Goal: Information Seeking & Learning: Learn about a topic

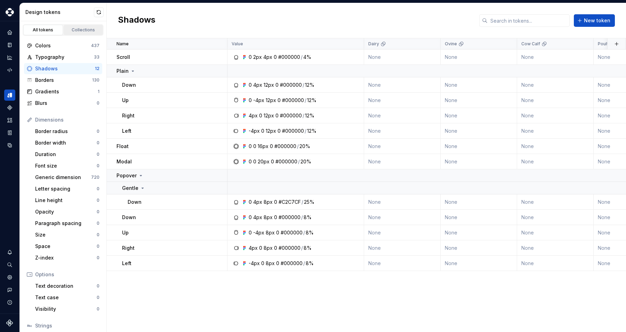
click at [78, 29] on div "Collections" at bounding box center [83, 30] width 35 height 6
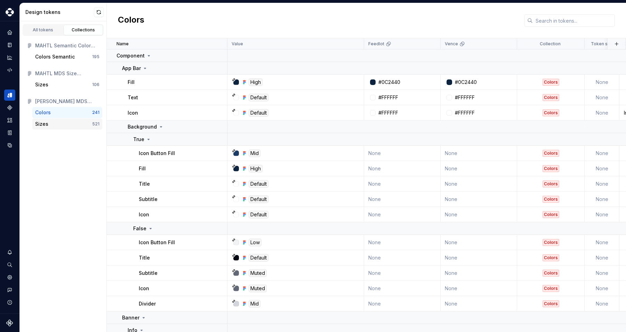
click at [46, 122] on div "Sizes" at bounding box center [41, 123] width 13 height 7
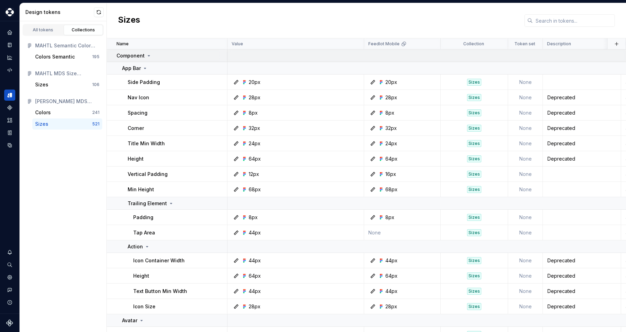
click at [150, 56] on icon at bounding box center [149, 56] width 6 height 6
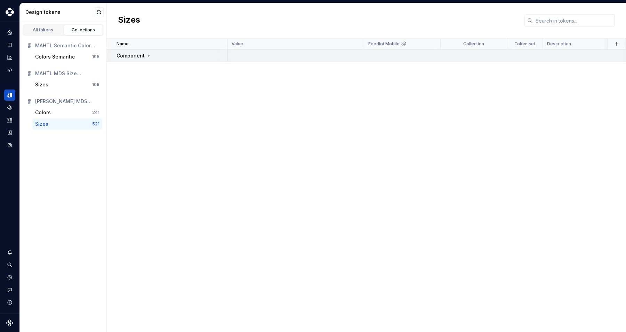
click at [150, 56] on icon at bounding box center [149, 56] width 6 height 6
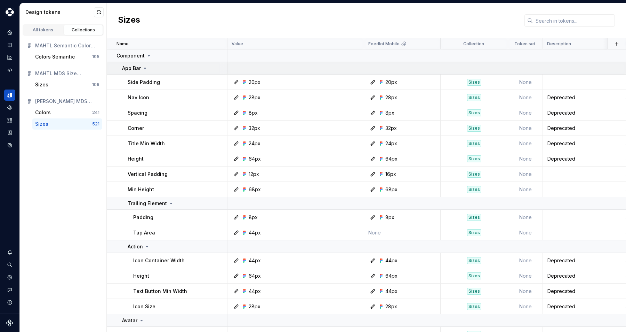
click at [145, 65] on div "App Bar" at bounding box center [135, 68] width 26 height 7
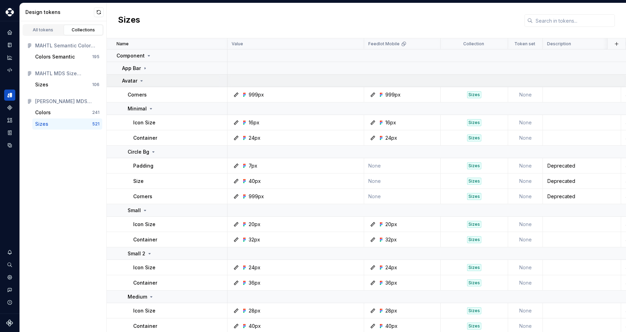
click at [143, 79] on icon at bounding box center [142, 81] width 6 height 6
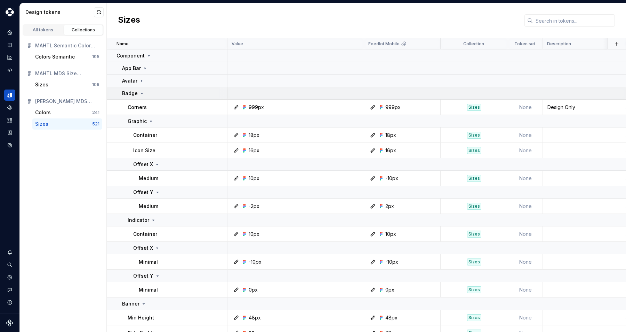
click at [140, 89] on td "Badge" at bounding box center [167, 93] width 121 height 13
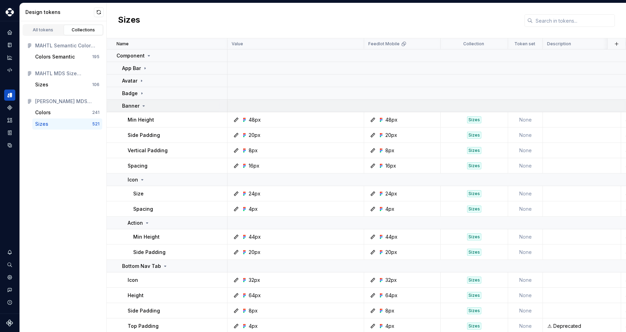
click at [139, 106] on div "Banner" at bounding box center [134, 105] width 24 height 7
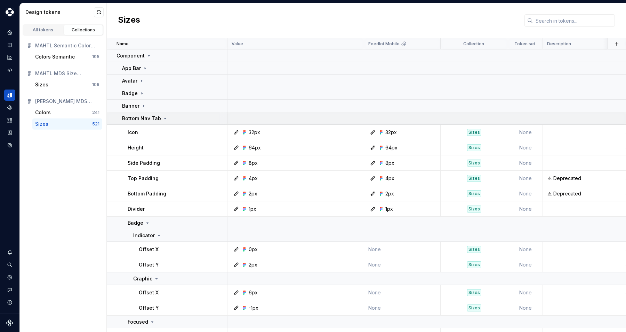
click at [138, 118] on p "Bottom Nav Tab" at bounding box center [141, 118] width 39 height 7
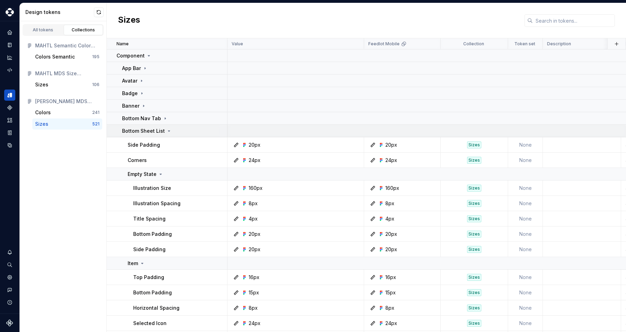
click at [137, 130] on p "Bottom Sheet List" at bounding box center [143, 130] width 43 height 7
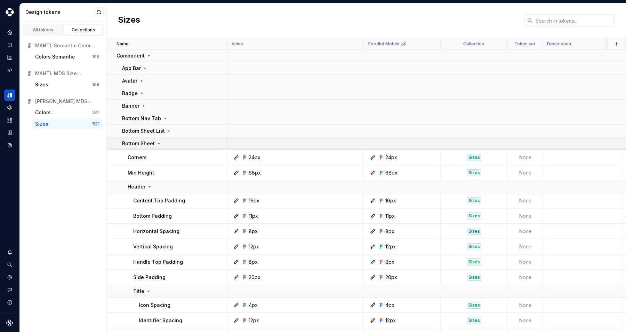
click at [137, 142] on p "Bottom Sheet" at bounding box center [138, 143] width 33 height 7
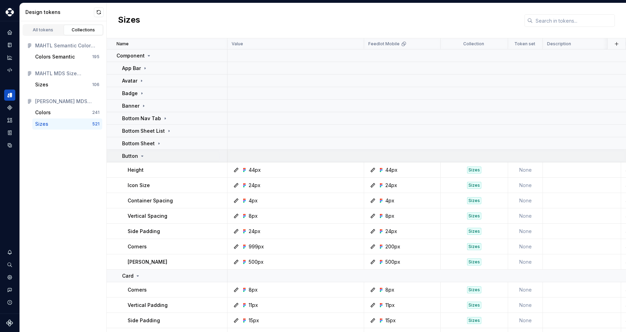
click at [143, 156] on icon at bounding box center [143, 156] width 6 height 6
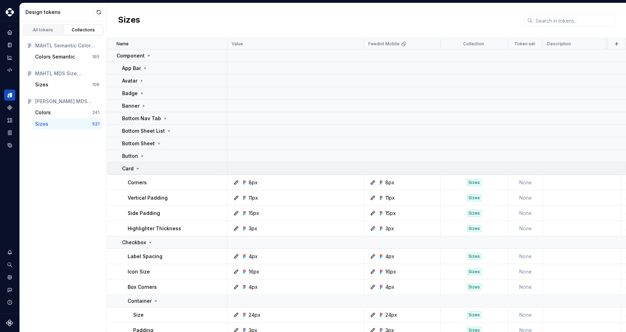
click at [135, 170] on icon at bounding box center [138, 169] width 6 height 6
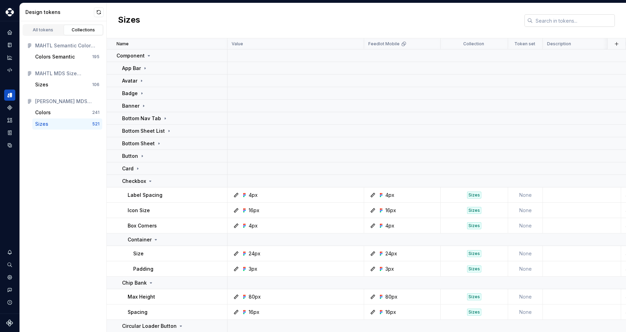
click at [564, 16] on input "text" at bounding box center [574, 20] width 82 height 13
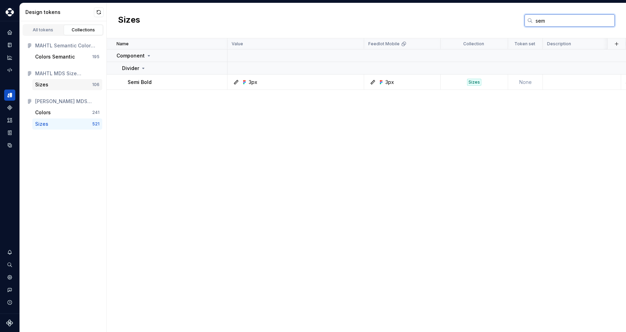
type input "sem"
click at [73, 85] on div "Sizes" at bounding box center [63, 84] width 57 height 7
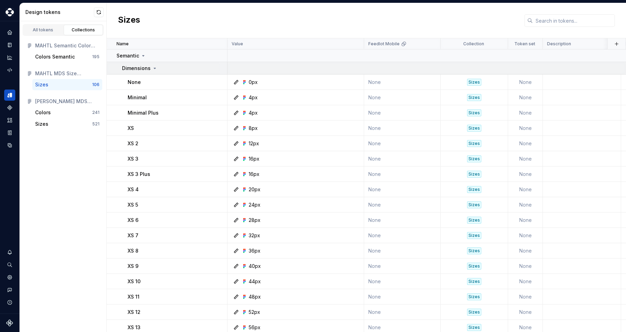
click at [146, 68] on p "Dimensions" at bounding box center [136, 68] width 29 height 7
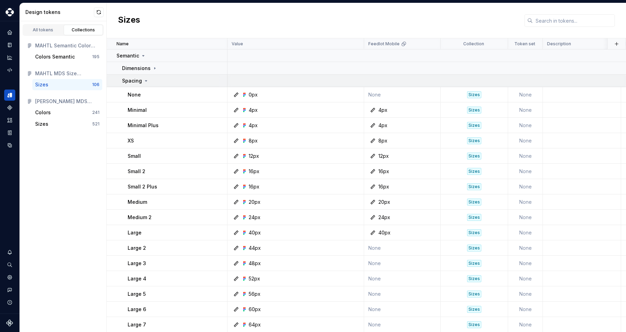
click at [145, 80] on icon at bounding box center [146, 80] width 2 height 1
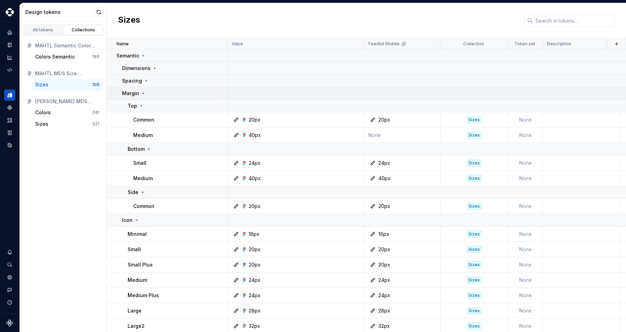
click at [135, 95] on p "Margin" at bounding box center [130, 93] width 17 height 7
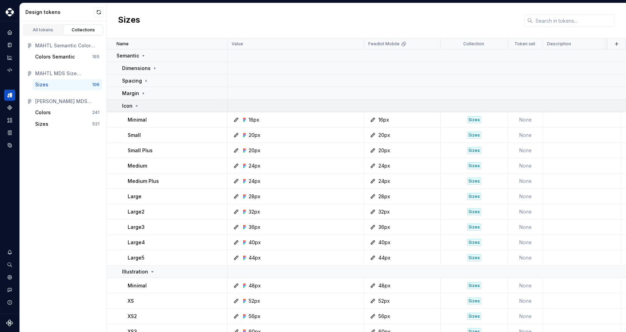
click at [135, 103] on icon at bounding box center [137, 106] width 6 height 6
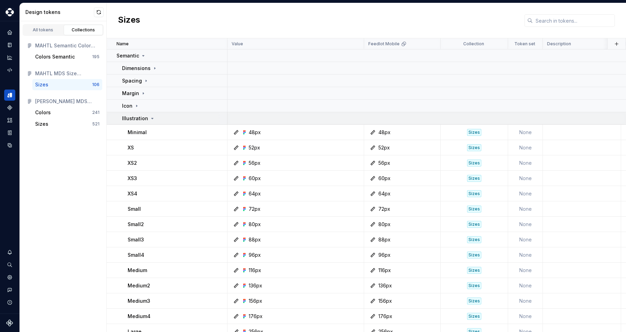
click at [138, 118] on p "Illustration" at bounding box center [135, 118] width 26 height 7
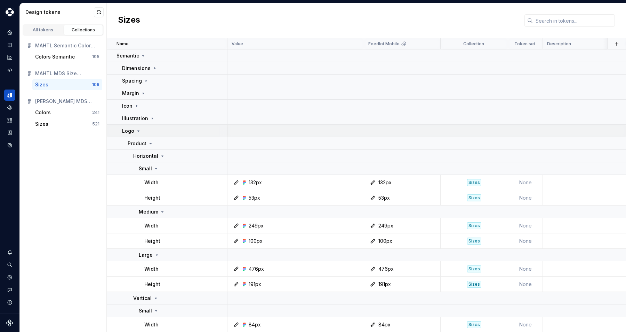
click at [133, 128] on p "Logo" at bounding box center [128, 130] width 12 height 7
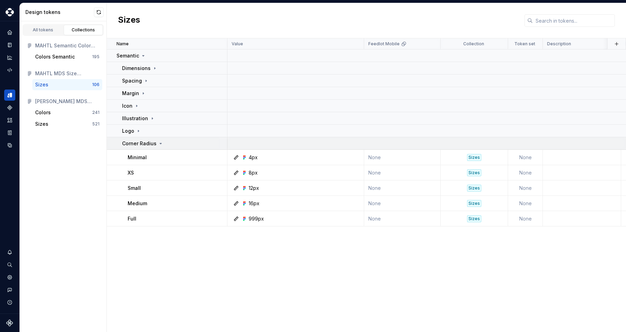
click at [138, 145] on p "Corner Radius" at bounding box center [139, 143] width 34 height 7
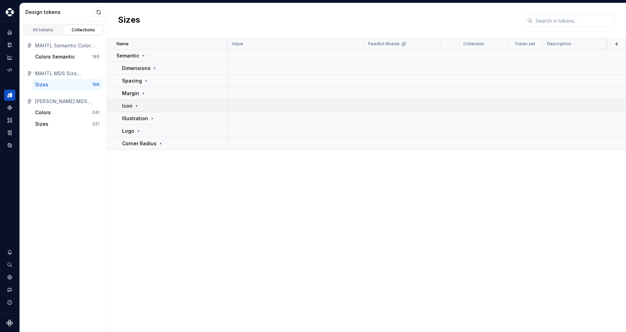
click at [137, 107] on icon at bounding box center [137, 106] width 6 height 6
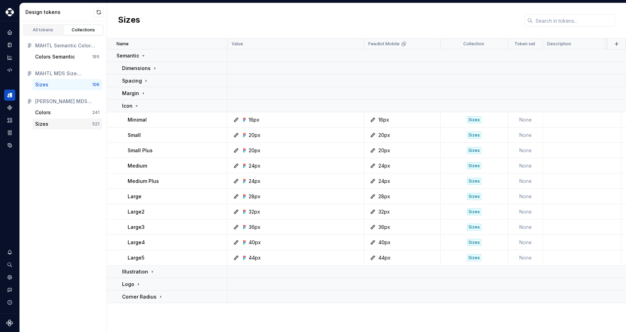
click at [46, 122] on div "Sizes" at bounding box center [41, 123] width 13 height 7
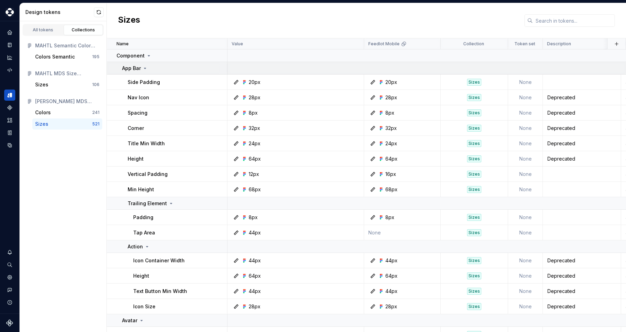
click at [138, 67] on p "App Bar" at bounding box center [131, 68] width 19 height 7
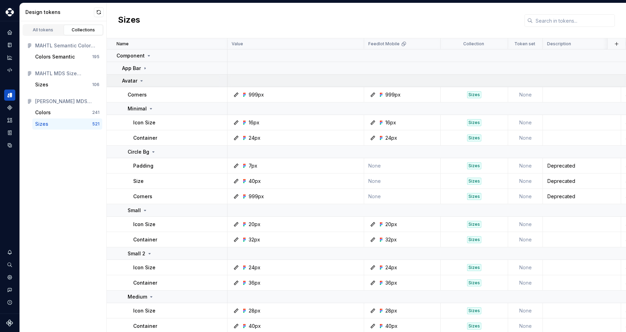
click at [139, 81] on icon at bounding box center [142, 81] width 6 height 6
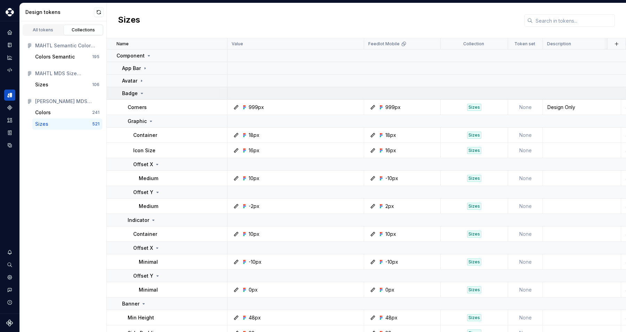
click at [138, 90] on div "Badge" at bounding box center [133, 93] width 23 height 7
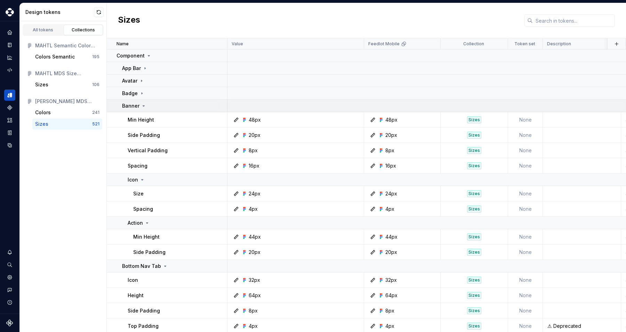
click at [140, 105] on div "Banner" at bounding box center [134, 105] width 24 height 7
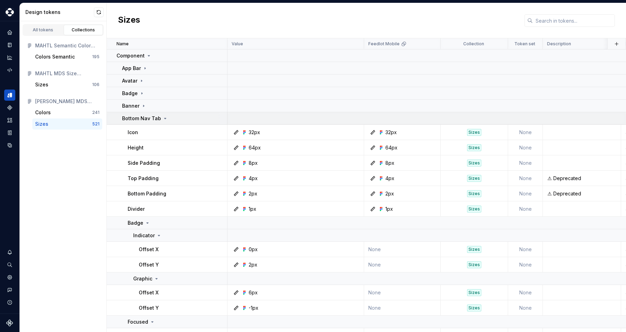
click at [139, 116] on p "Bottom Nav Tab" at bounding box center [141, 118] width 39 height 7
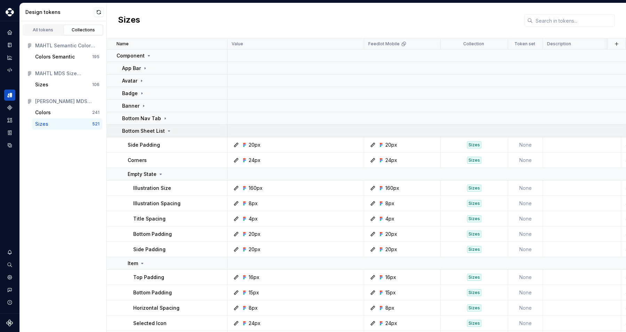
click at [136, 129] on p "Bottom Sheet List" at bounding box center [143, 130] width 43 height 7
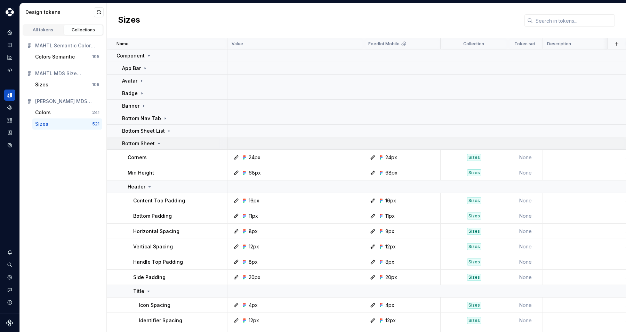
click at [137, 144] on p "Bottom Sheet" at bounding box center [138, 143] width 33 height 7
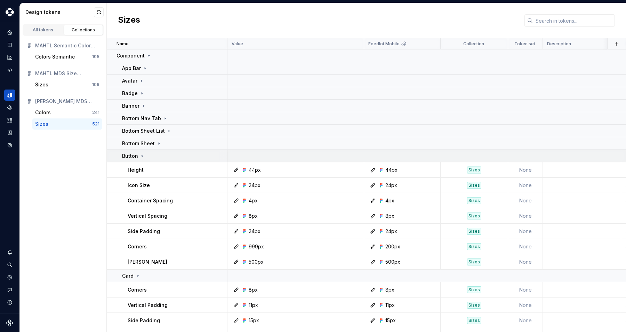
click at [133, 157] on p "Button" at bounding box center [130, 155] width 16 height 7
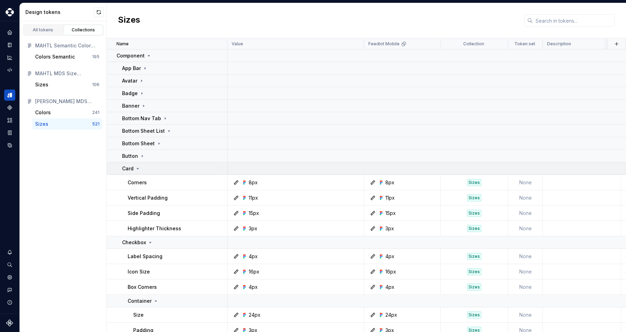
click at [134, 167] on div "Card" at bounding box center [131, 168] width 18 height 7
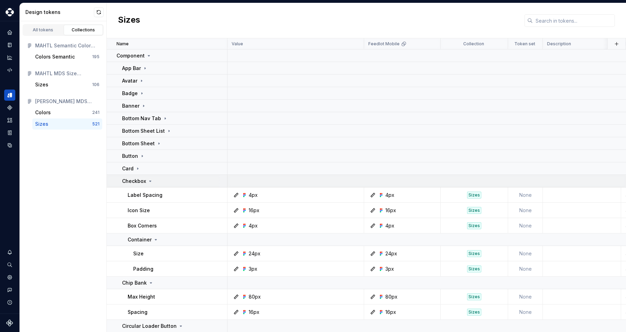
click at [133, 180] on p "Checkbox" at bounding box center [134, 180] width 24 height 7
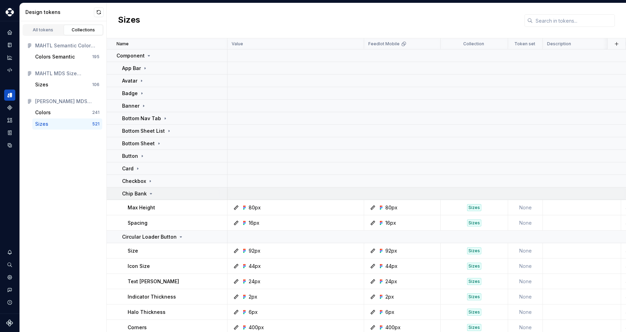
click at [130, 192] on p "Chip Bank" at bounding box center [134, 193] width 25 height 7
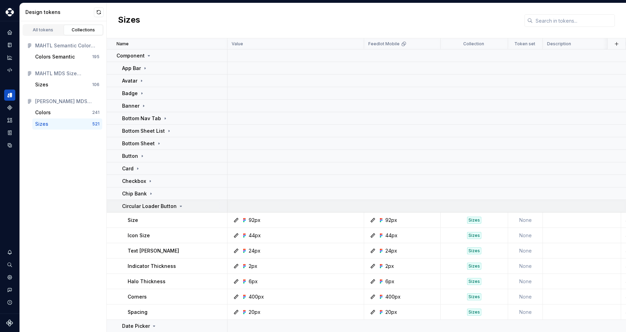
click at [132, 209] on td "Circular Loader Button" at bounding box center [167, 206] width 121 height 13
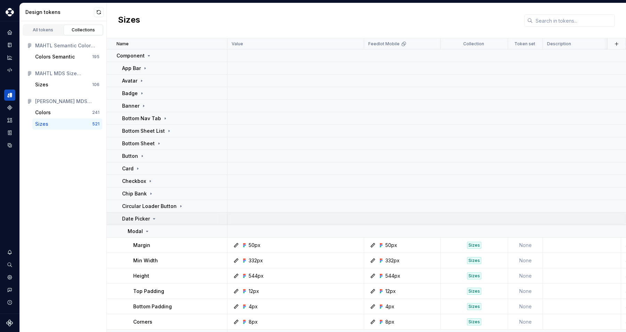
click at [132, 218] on p "Date Picker" at bounding box center [136, 218] width 28 height 7
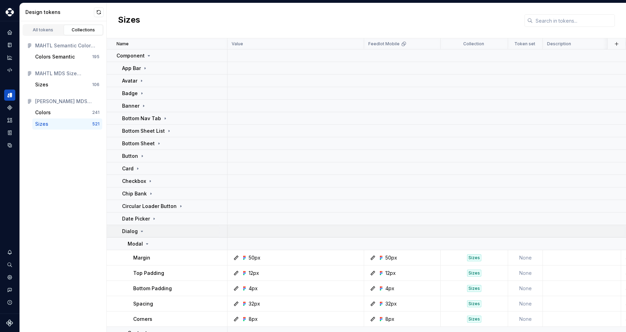
click at [134, 226] on td "Dialog" at bounding box center [167, 231] width 121 height 13
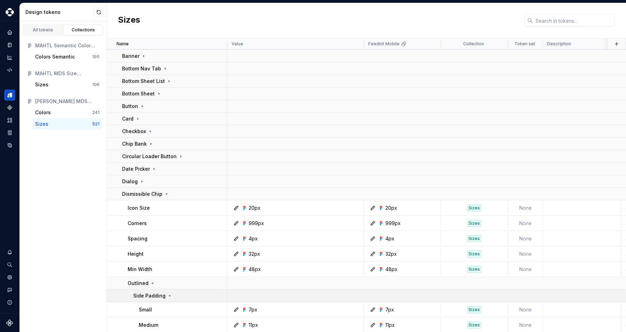
scroll to position [133, 0]
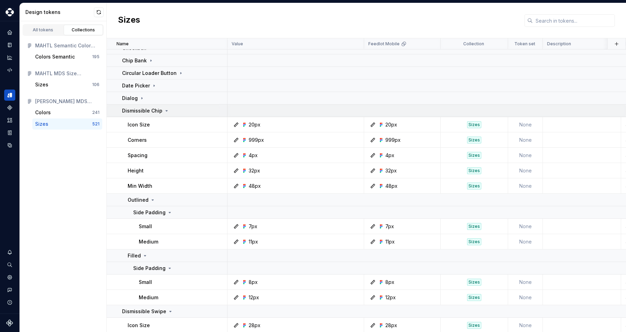
click at [148, 112] on p "Dismissible Chip" at bounding box center [142, 110] width 40 height 7
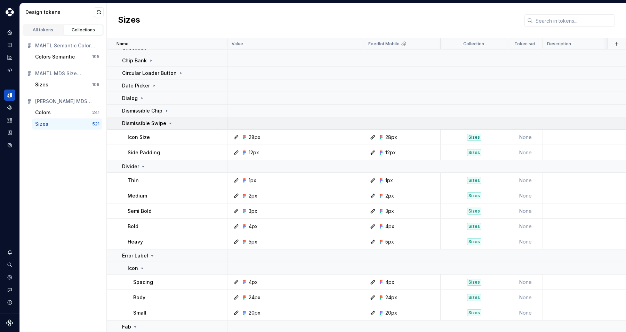
click at [138, 123] on p "Dismissible Swipe" at bounding box center [144, 123] width 44 height 7
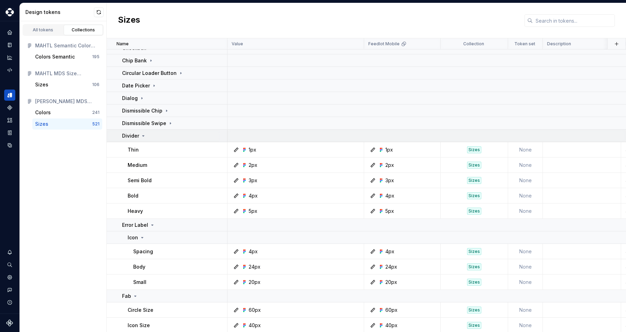
click at [136, 131] on td "Divider" at bounding box center [167, 135] width 121 height 13
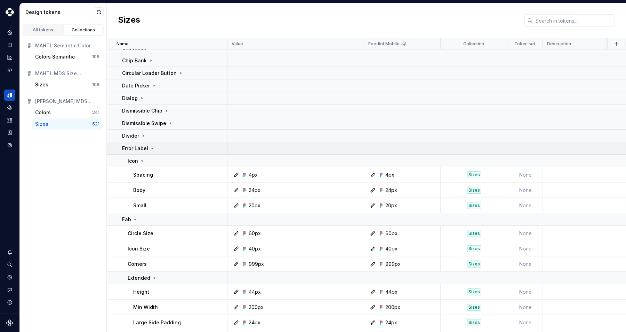
click at [136, 151] on p "Error Label" at bounding box center [135, 148] width 26 height 7
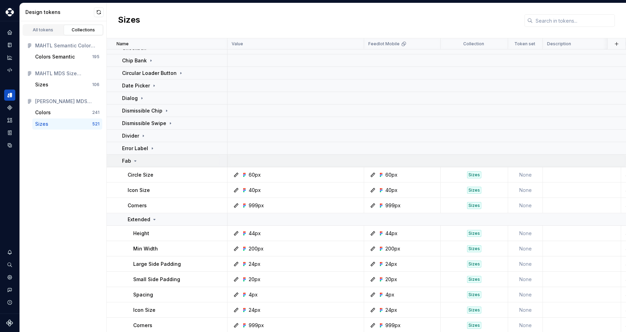
click at [135, 158] on icon at bounding box center [136, 161] width 6 height 6
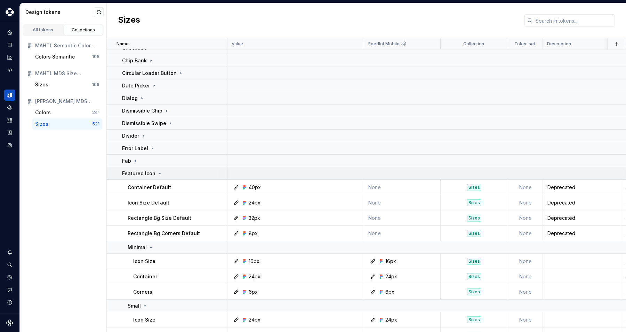
click at [133, 173] on p "Featured Icon" at bounding box center [138, 173] width 33 height 7
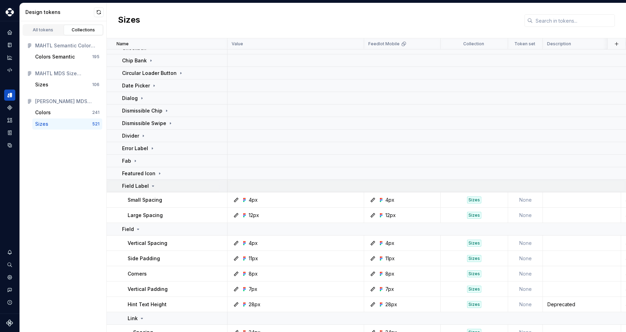
click at [135, 183] on p "Field Label" at bounding box center [135, 185] width 27 height 7
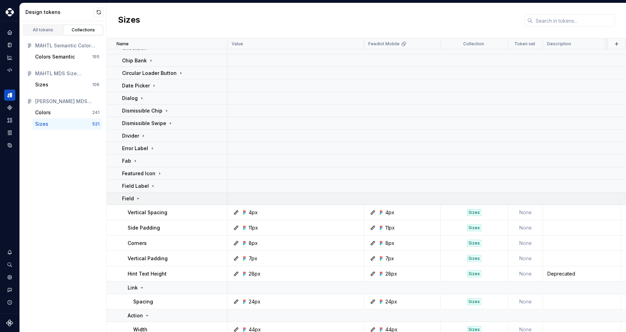
click at [137, 198] on icon at bounding box center [138, 198] width 2 height 1
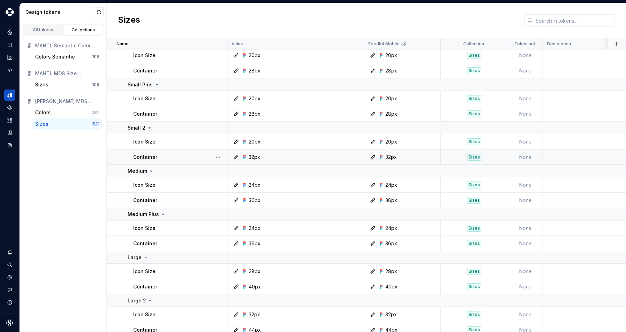
scroll to position [419, 0]
